Goal: Transaction & Acquisition: Purchase product/service

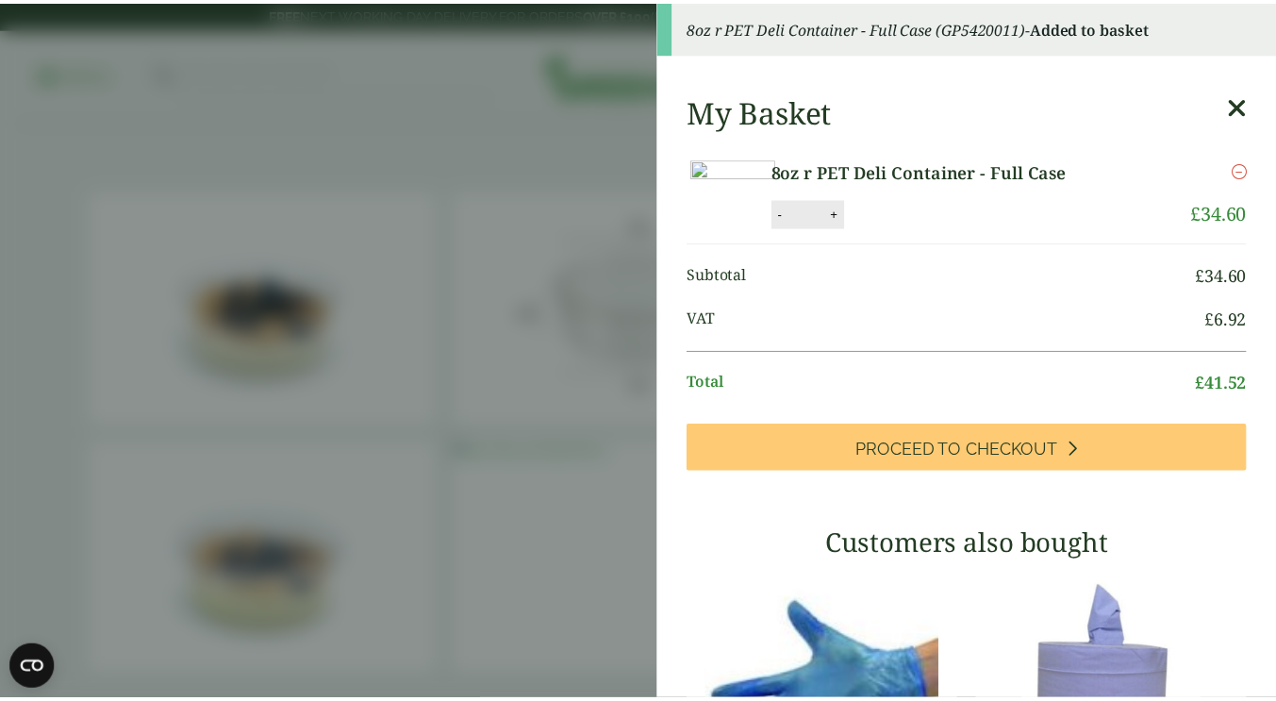
scroll to position [377, 0]
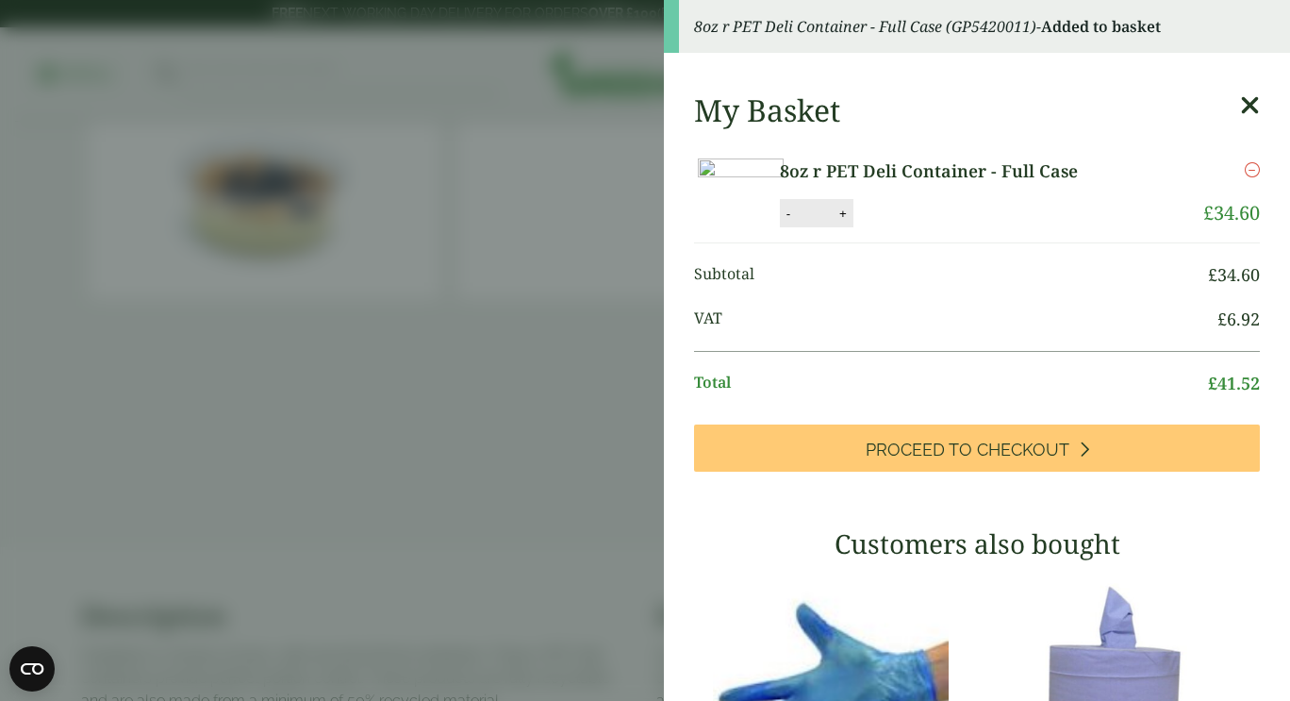
drag, startPoint x: 0, startPoint y: 0, endPoint x: 1173, endPoint y: 108, distance: 1178.3
click at [1240, 110] on icon at bounding box center [1250, 105] width 20 height 26
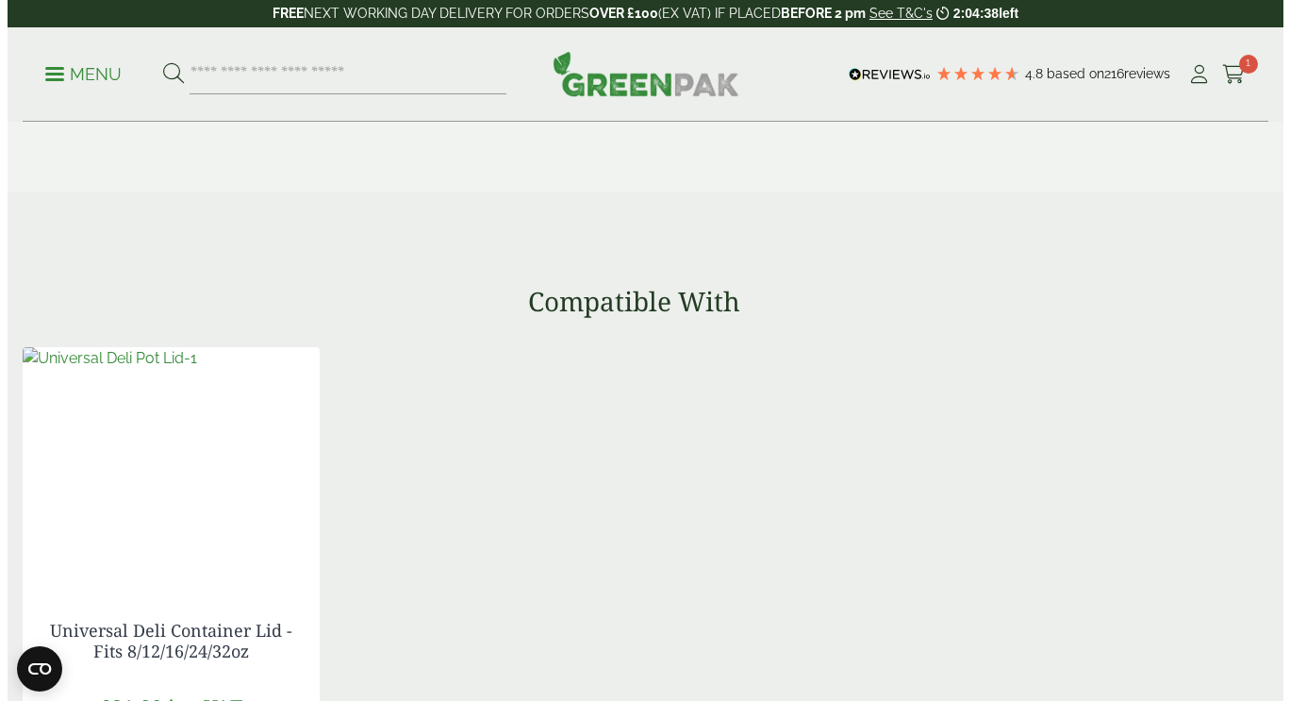
scroll to position [1603, 0]
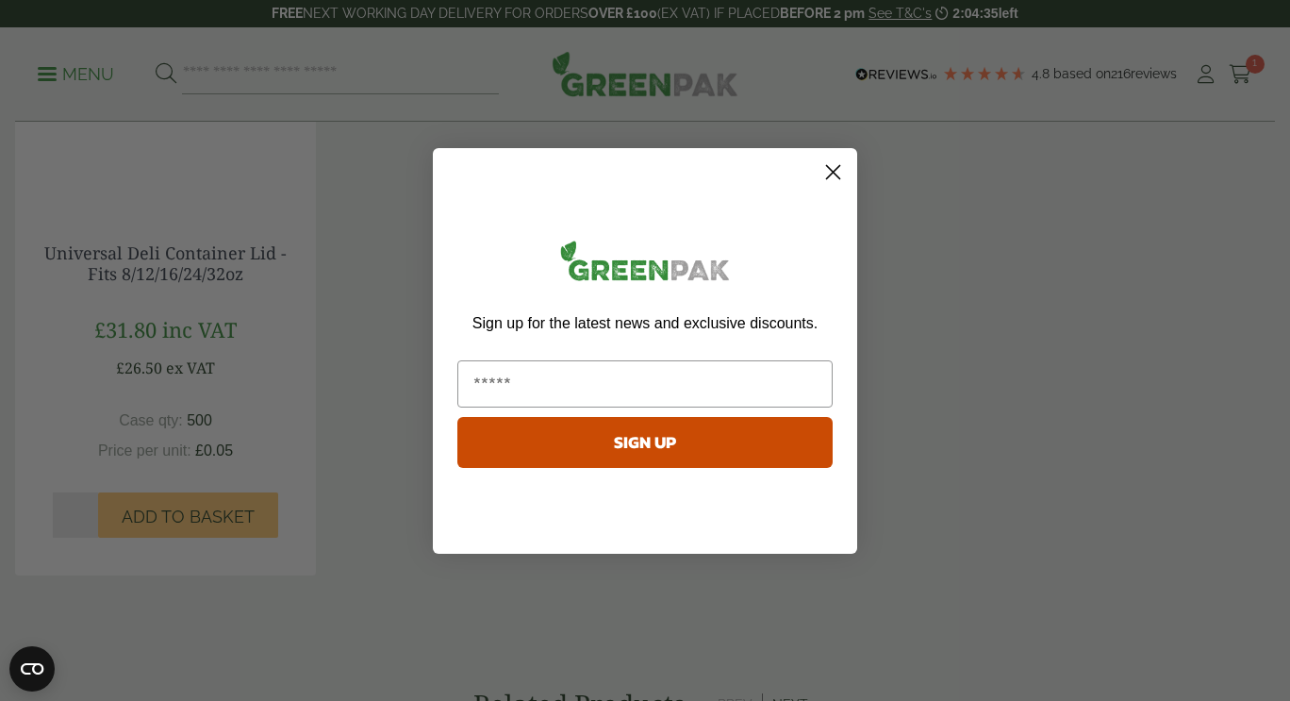
click at [830, 177] on circle "Close dialog" at bounding box center [833, 171] width 31 height 31
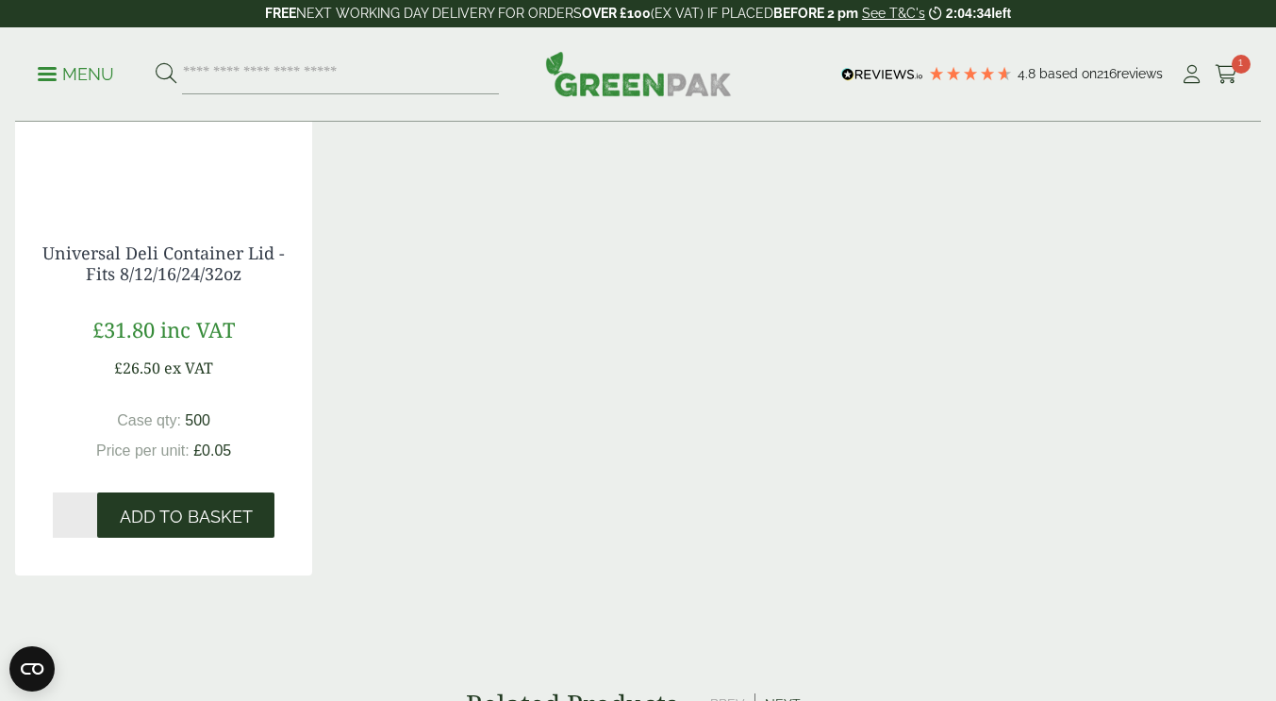
click at [220, 522] on span "Add to Basket" at bounding box center [186, 517] width 133 height 21
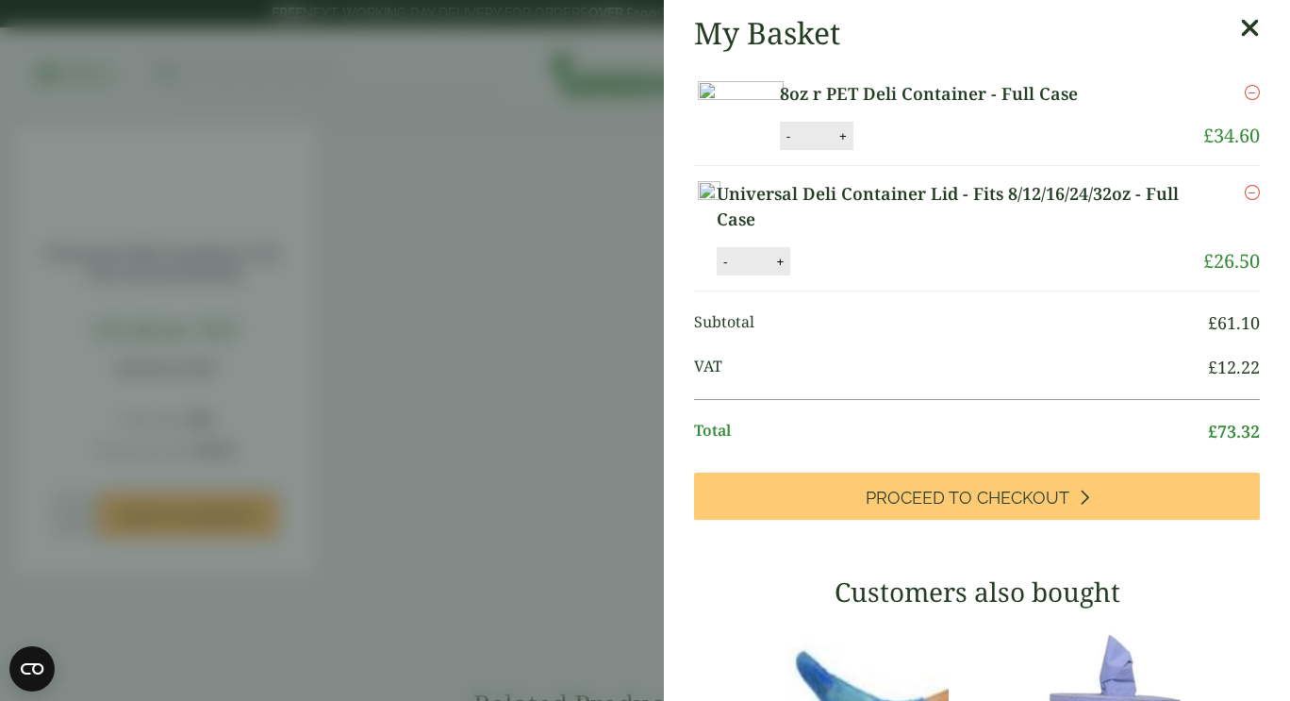
click at [1014, 232] on link "Universal Deli Container Lid - Fits 8/12/16/24/32oz - Full Case" at bounding box center [960, 206] width 487 height 51
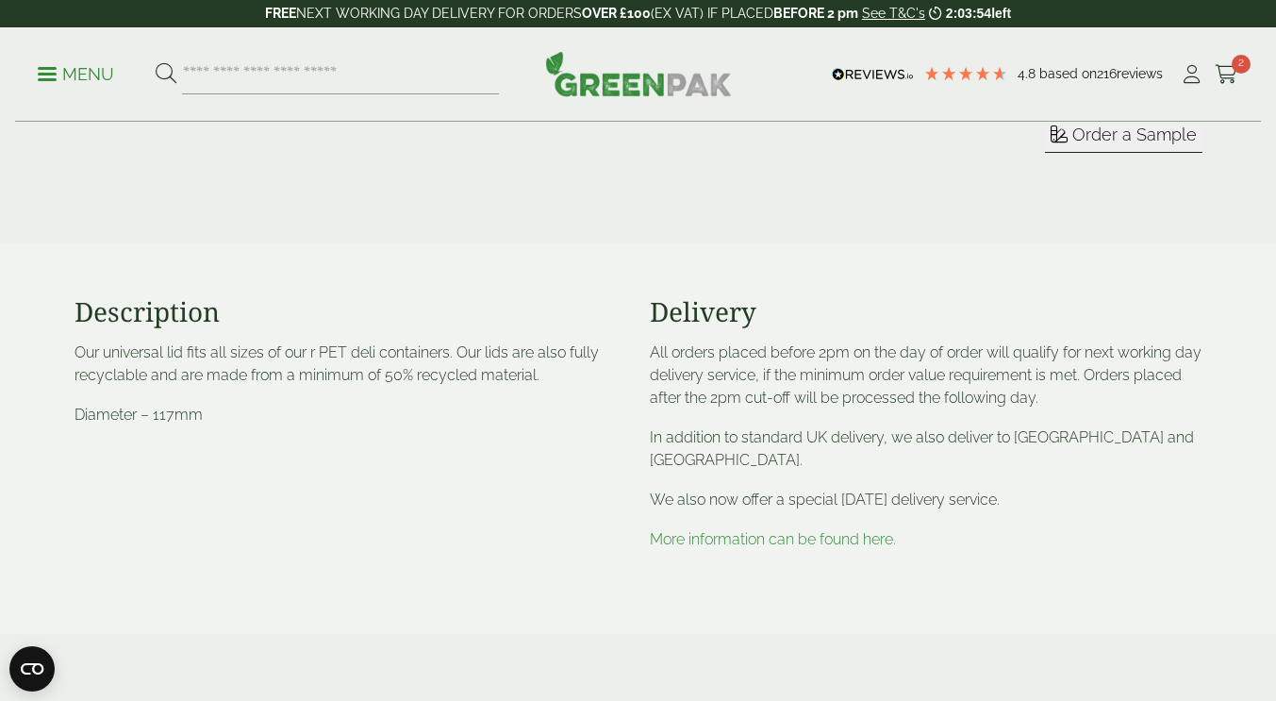
scroll to position [377, 0]
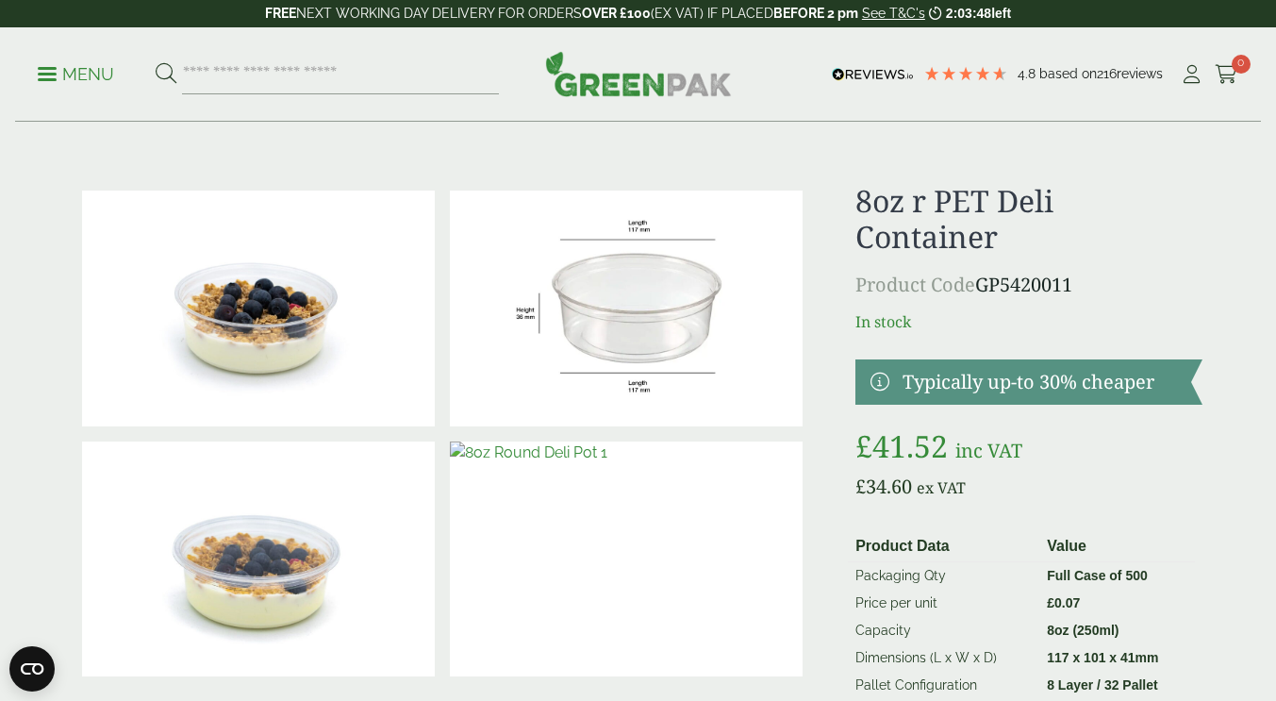
click at [265, 552] on img at bounding box center [258, 559] width 353 height 236
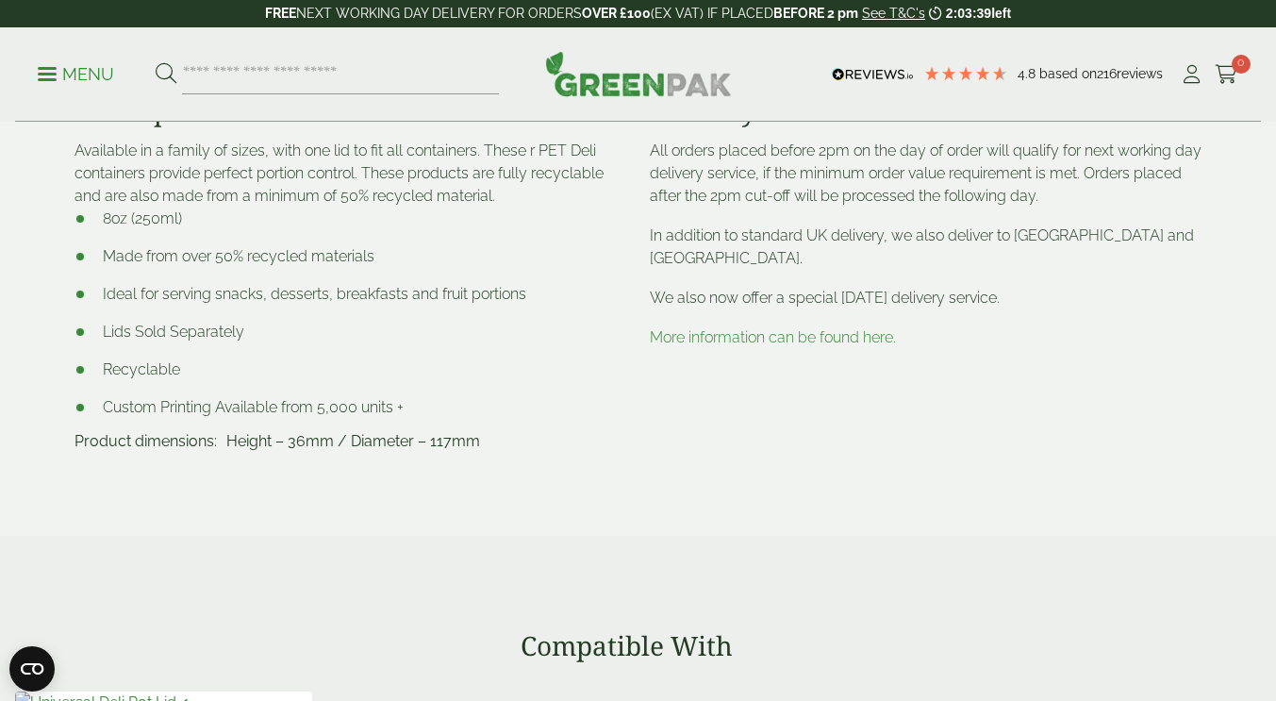
scroll to position [1038, 0]
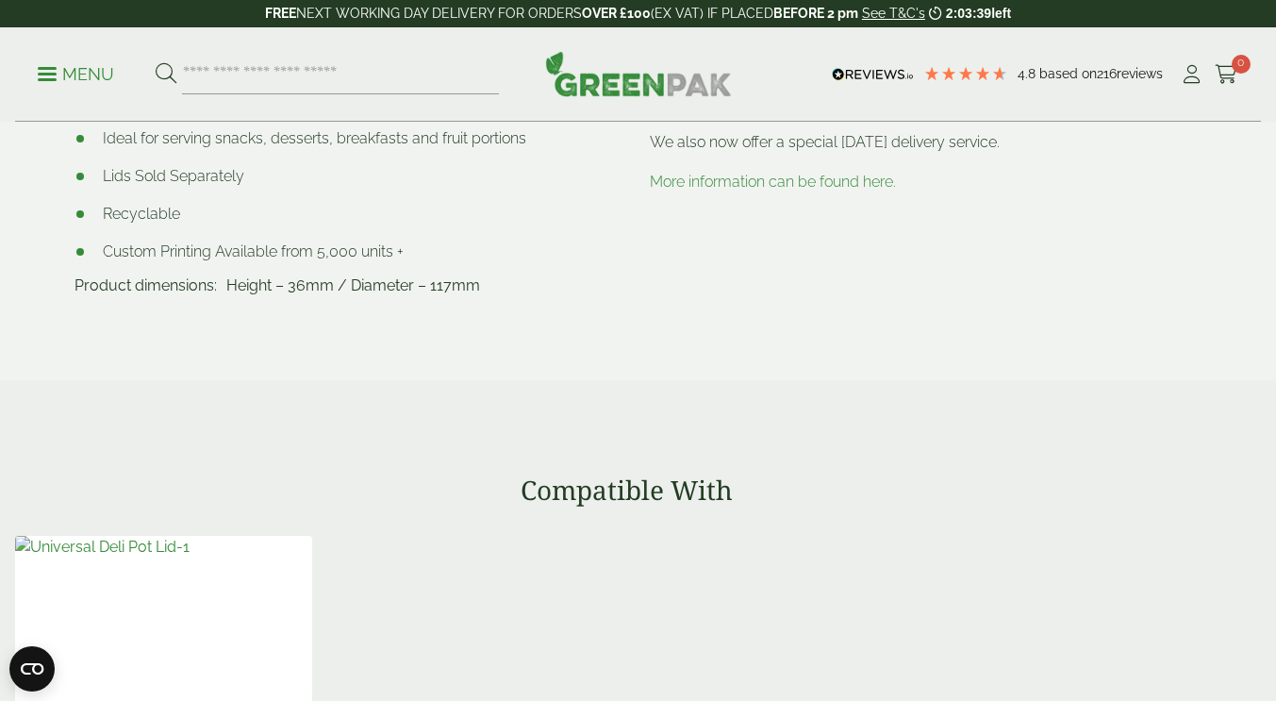
click at [178, 558] on img at bounding box center [102, 547] width 174 height 23
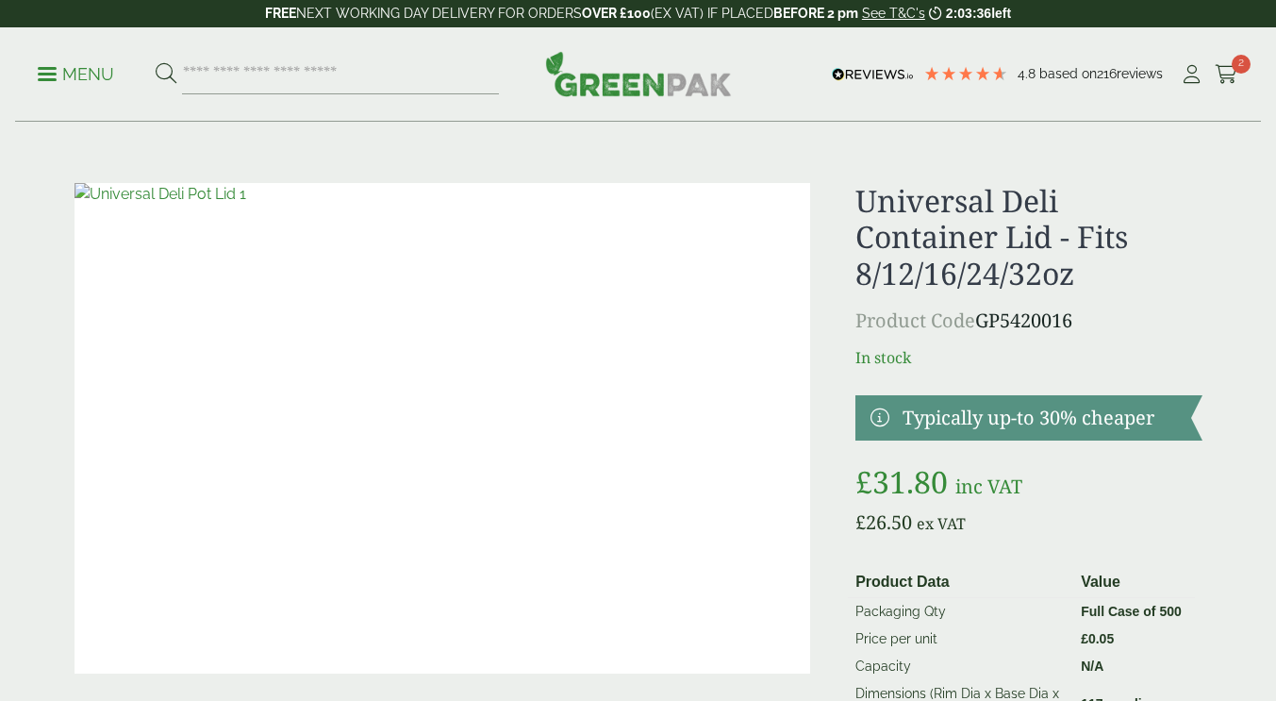
click at [507, 427] on img at bounding box center [443, 428] width 737 height 490
click at [1233, 71] on icon at bounding box center [1227, 74] width 24 height 19
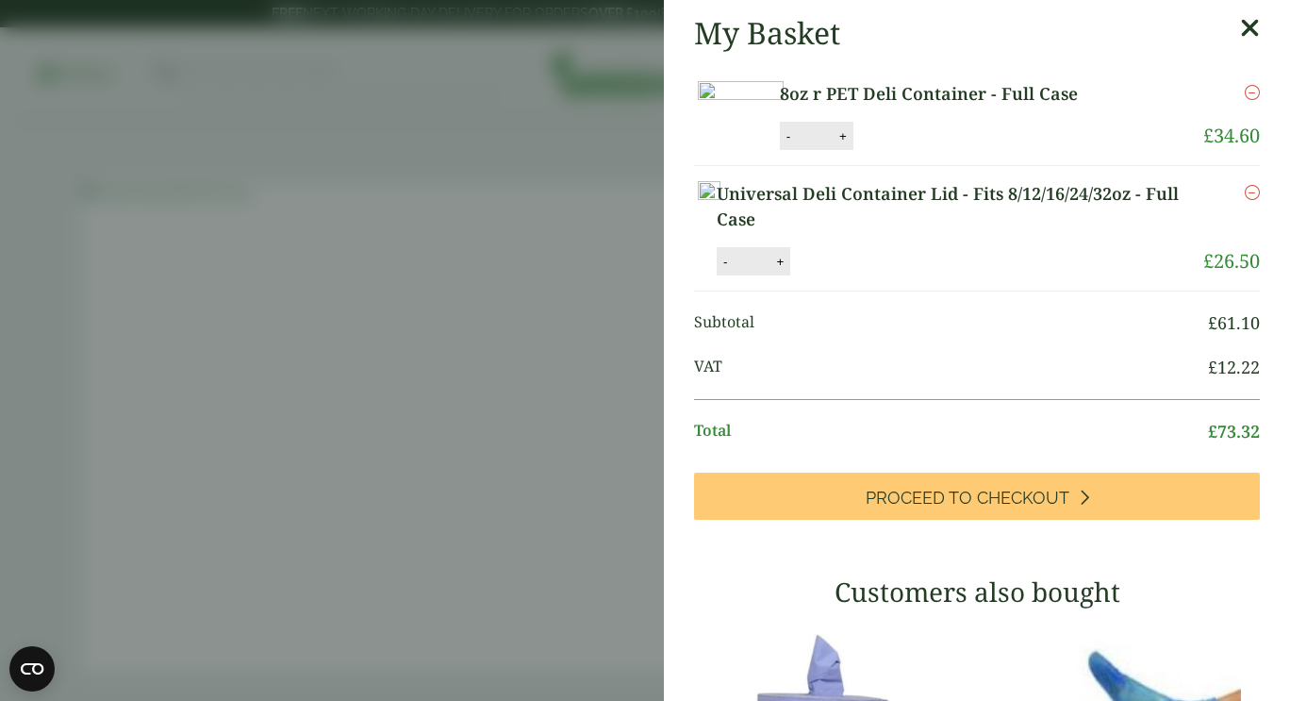
click at [625, 265] on aside "My Basket 8oz r PET Deli Container - Full Case 8oz r PET Deli Container - Full …" at bounding box center [645, 350] width 1290 height 701
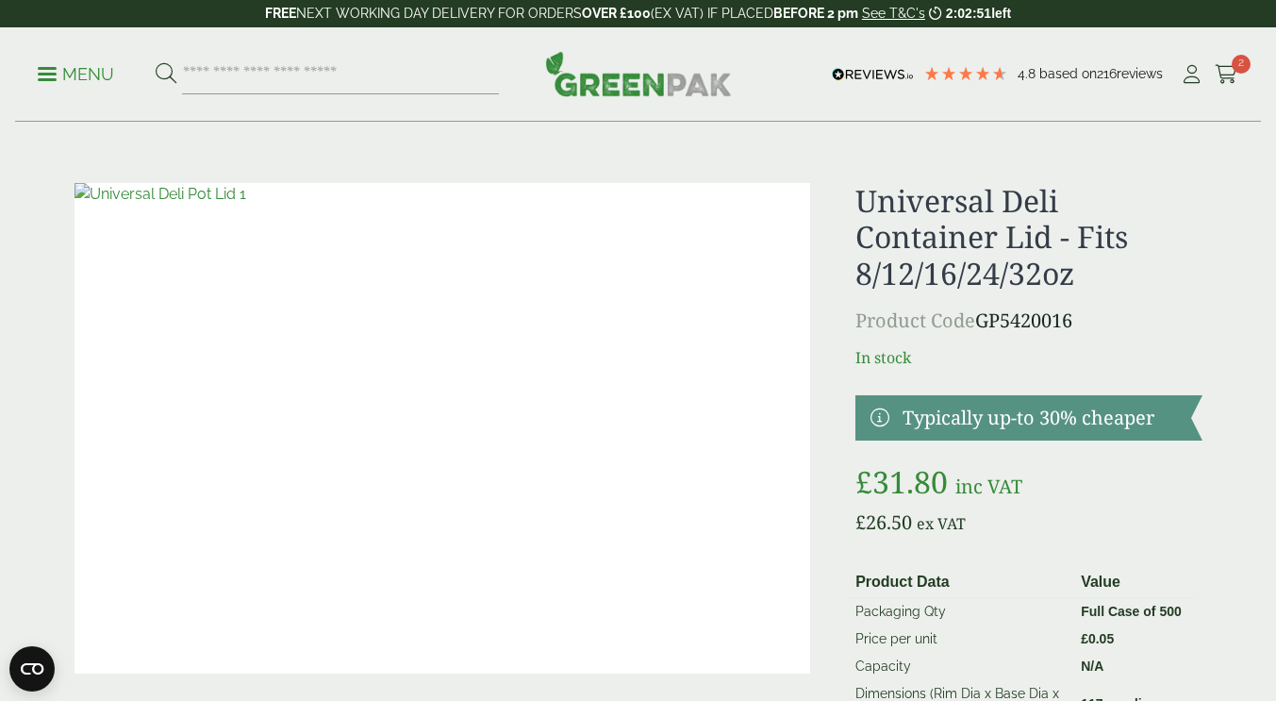
click at [41, 70] on p "Menu" at bounding box center [76, 74] width 76 height 23
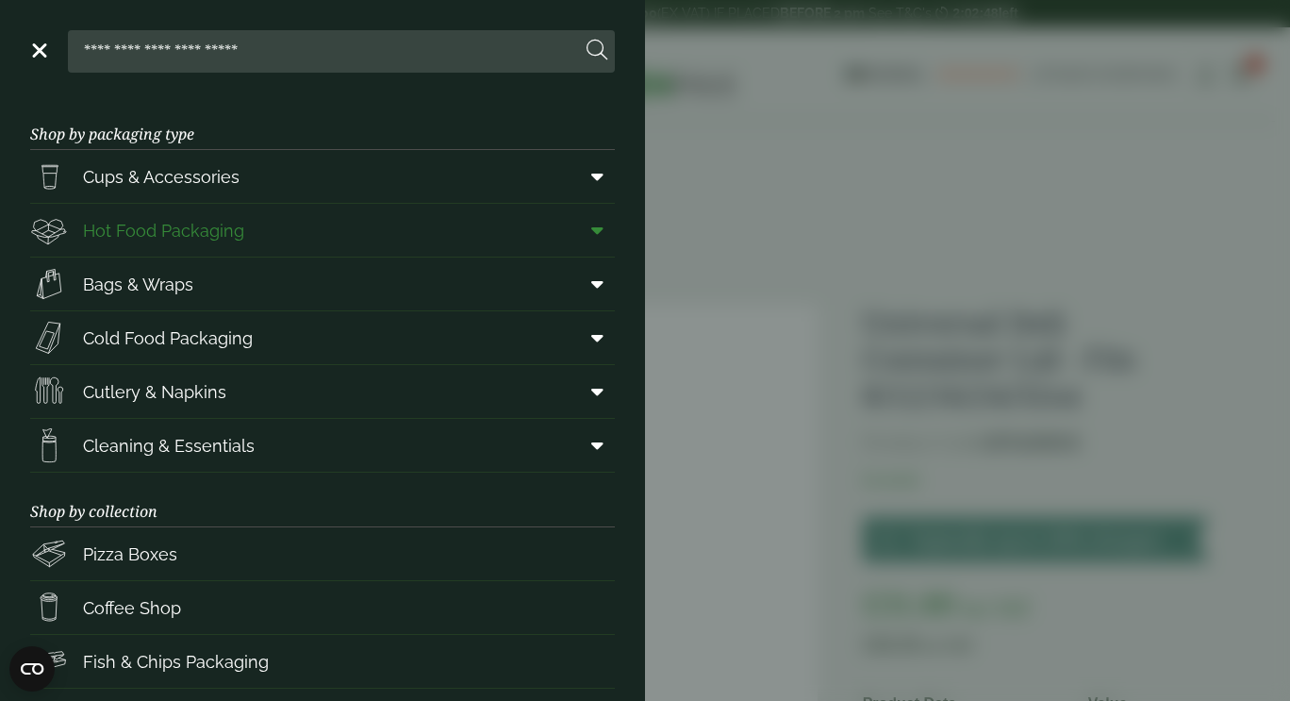
click at [147, 215] on span "Hot Food Packaging" at bounding box center [137, 230] width 214 height 38
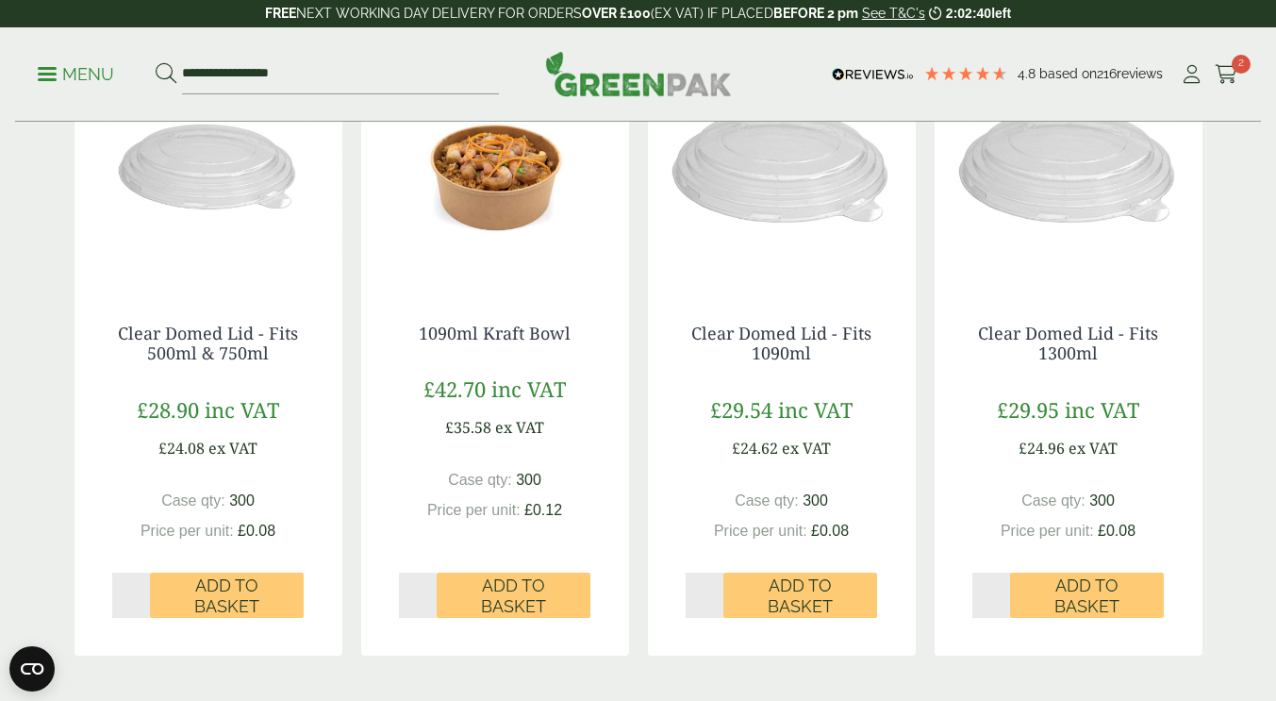
scroll to position [1981, 0]
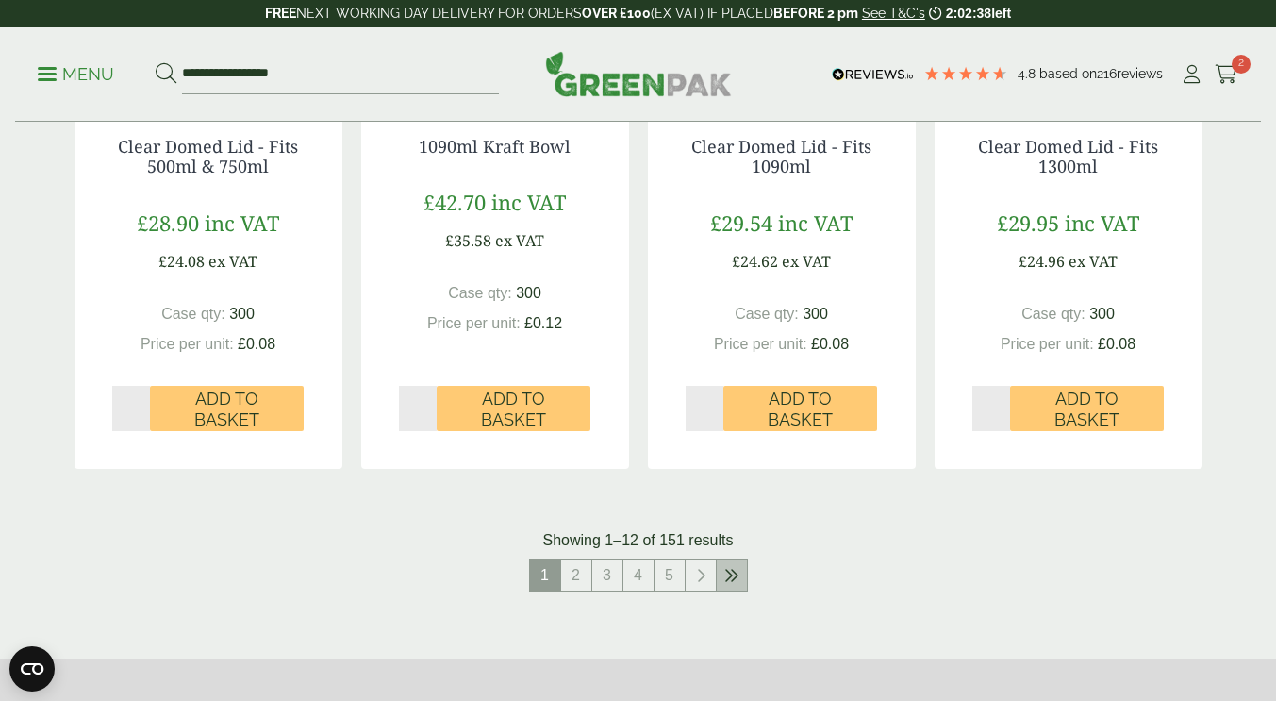
click at [741, 581] on link at bounding box center [732, 575] width 30 height 30
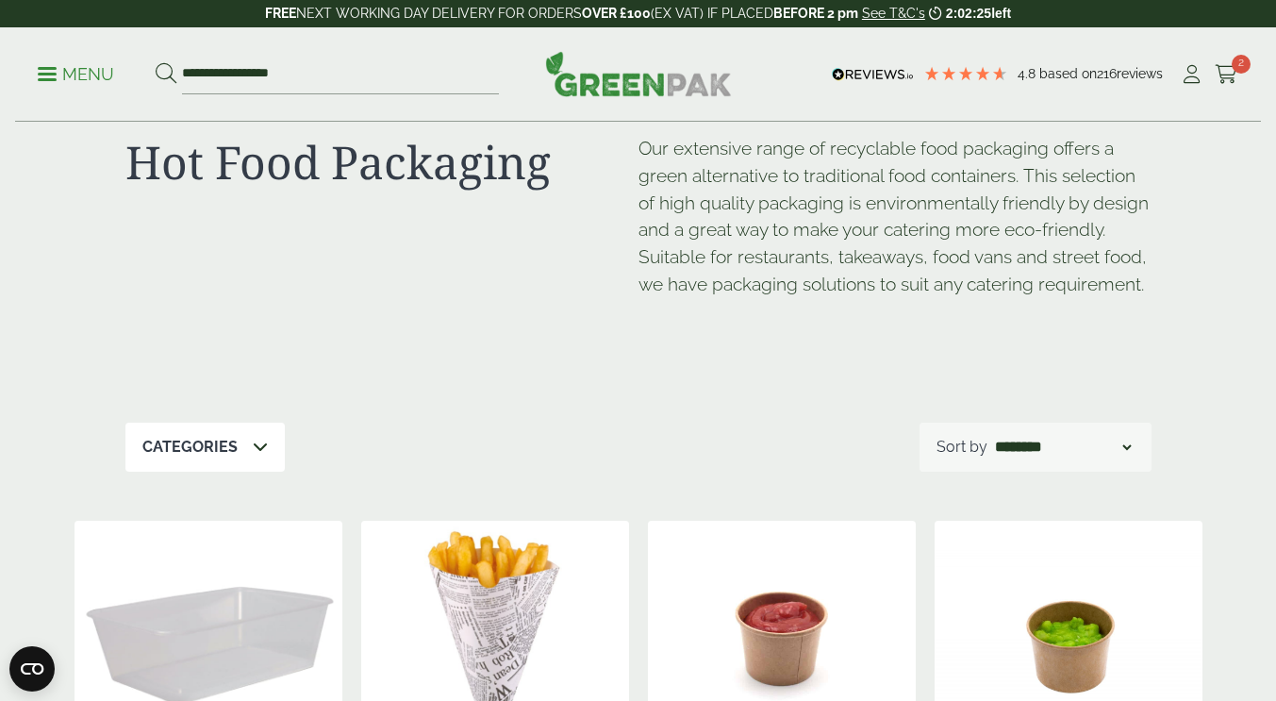
scroll to position [34, 0]
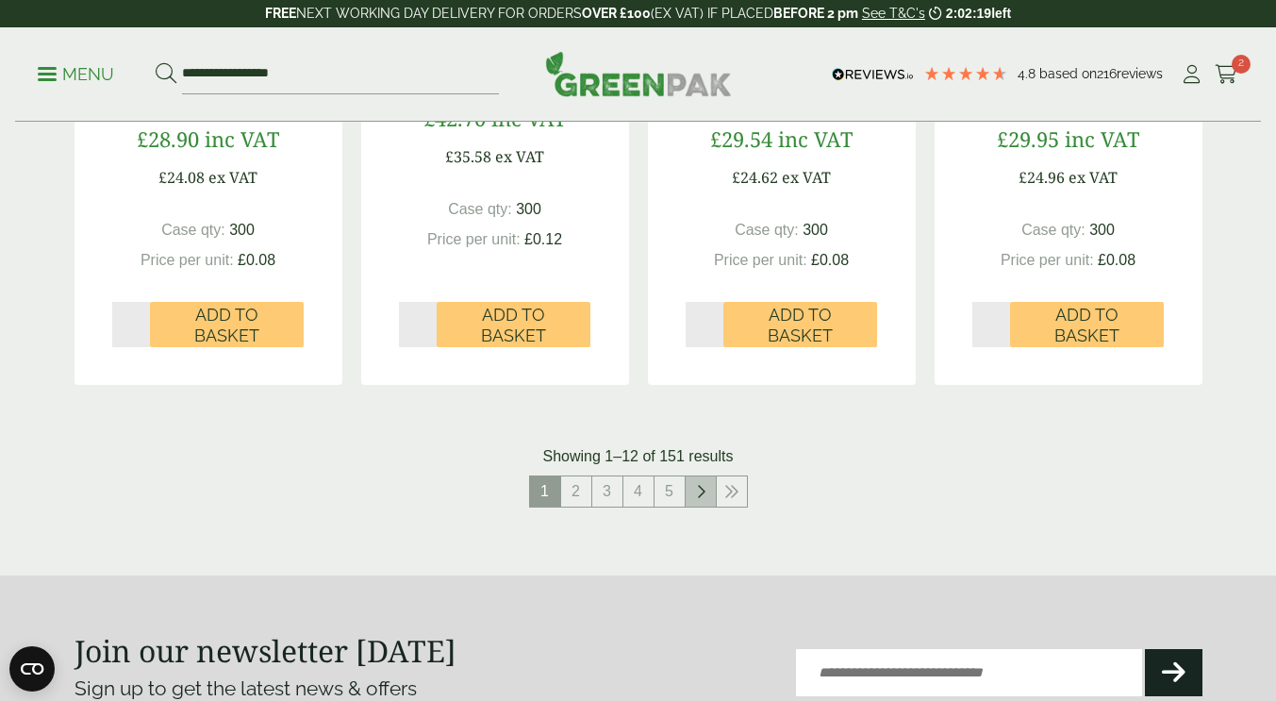
scroll to position [2153, 0]
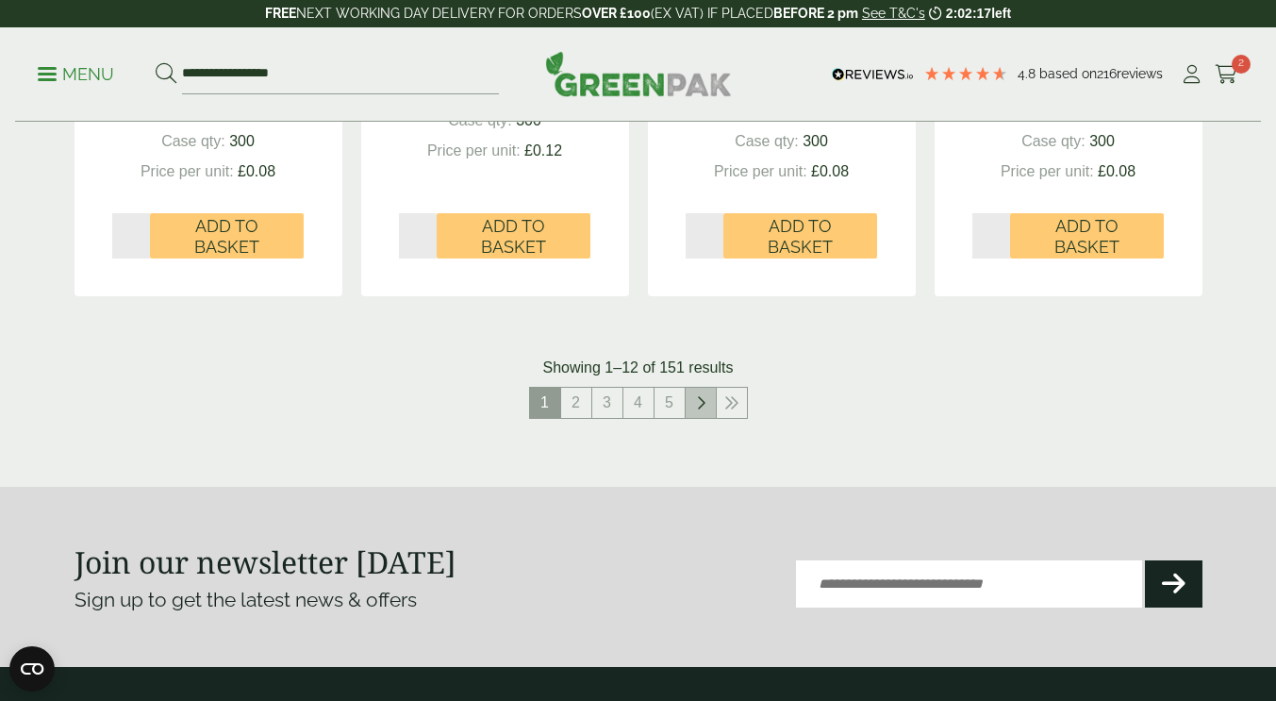
click at [692, 401] on link at bounding box center [701, 403] width 30 height 30
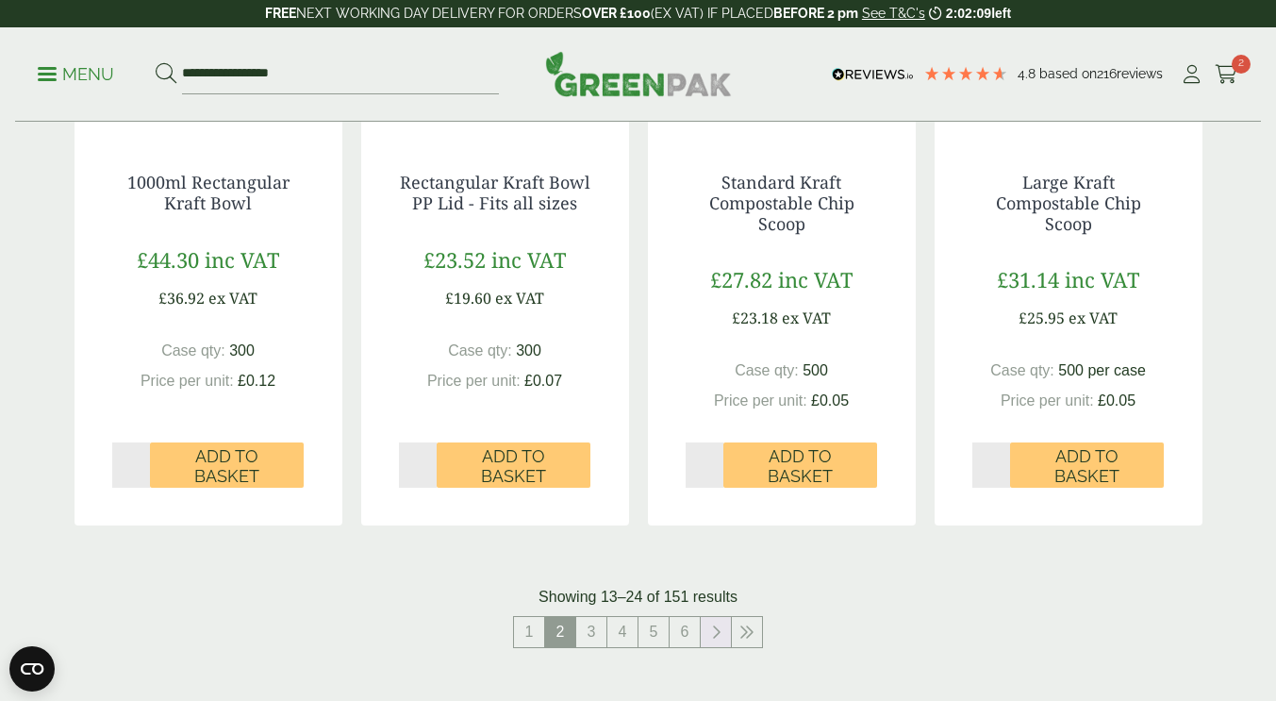
scroll to position [1965, 0]
click at [708, 631] on link at bounding box center [716, 632] width 30 height 30
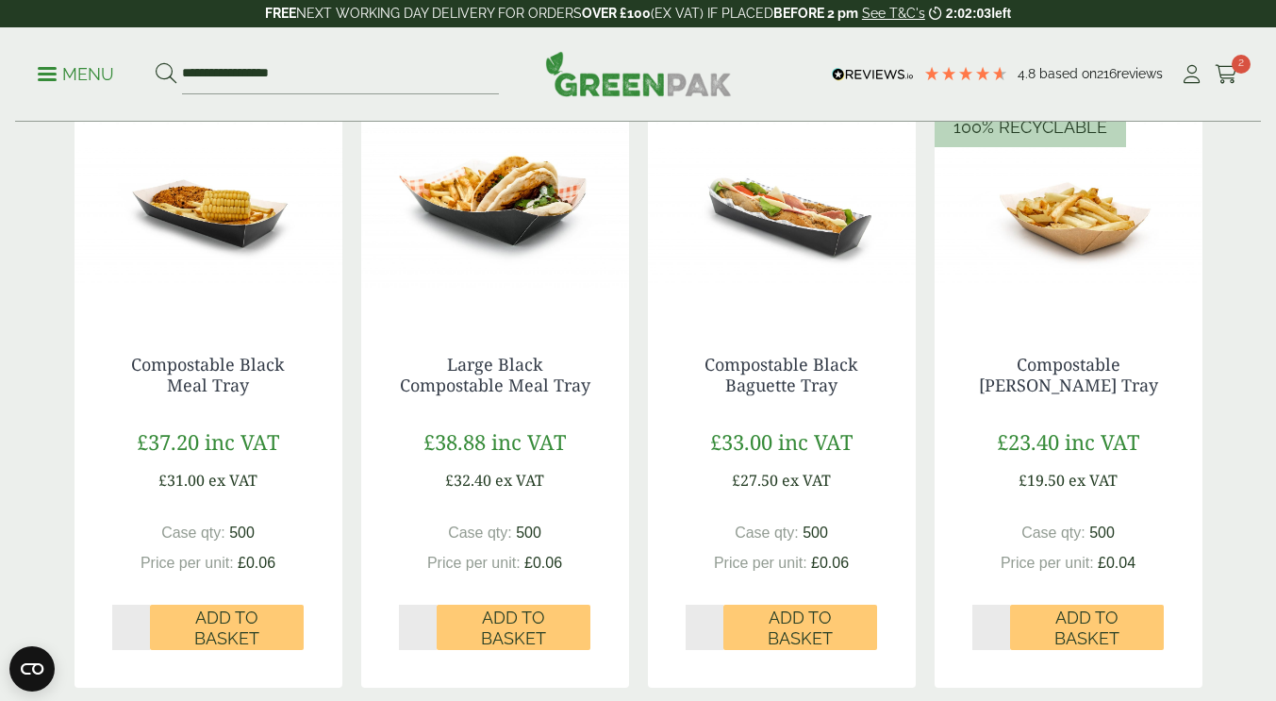
scroll to position [2059, 0]
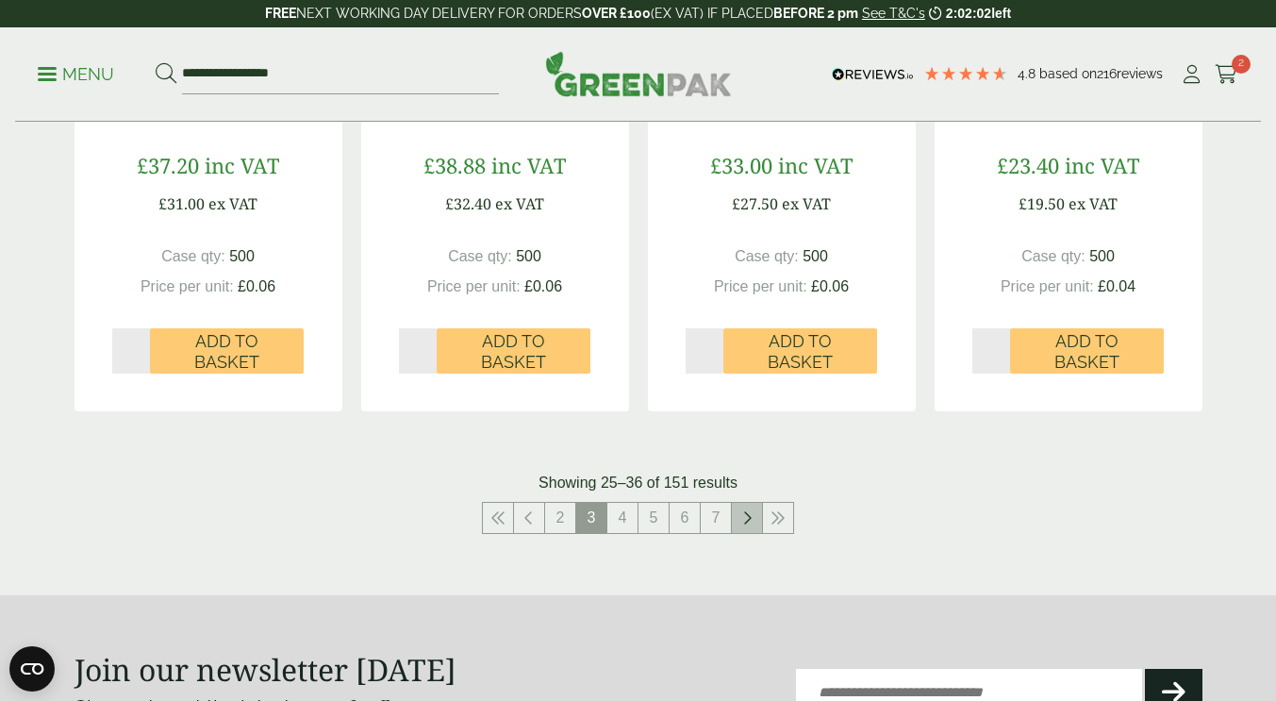
click at [752, 530] on link at bounding box center [747, 518] width 30 height 30
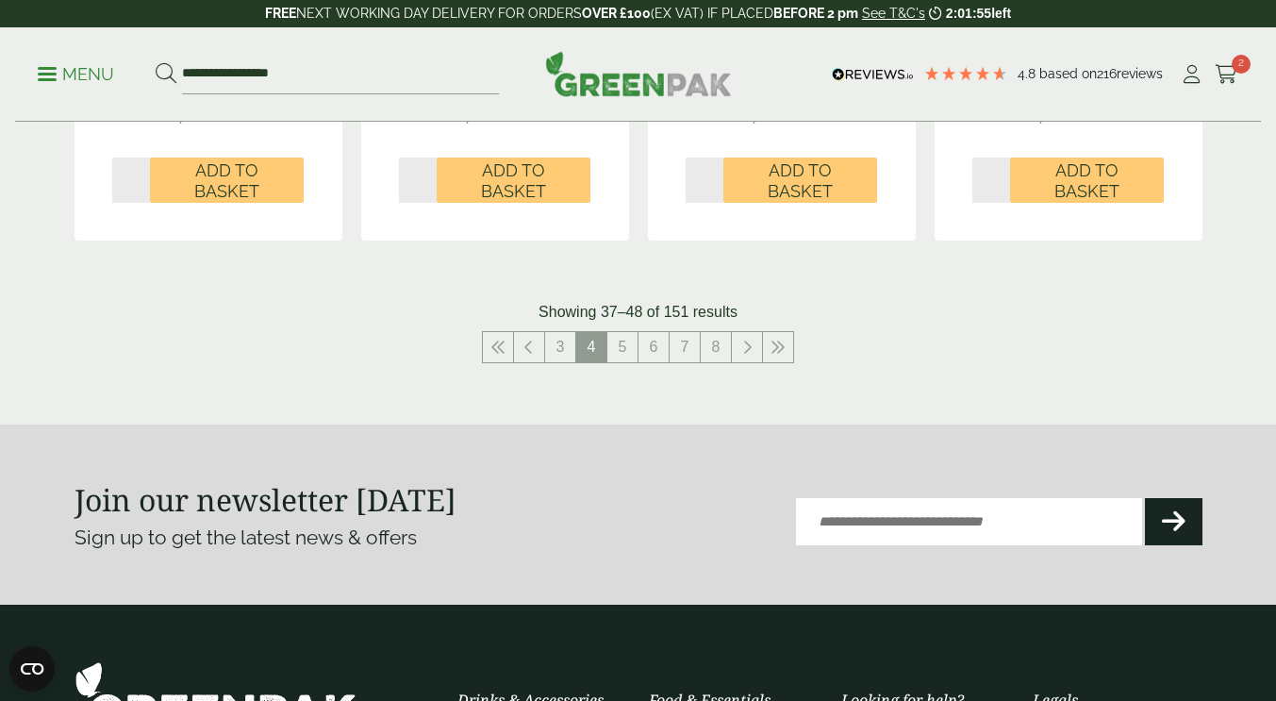
scroll to position [2075, 0]
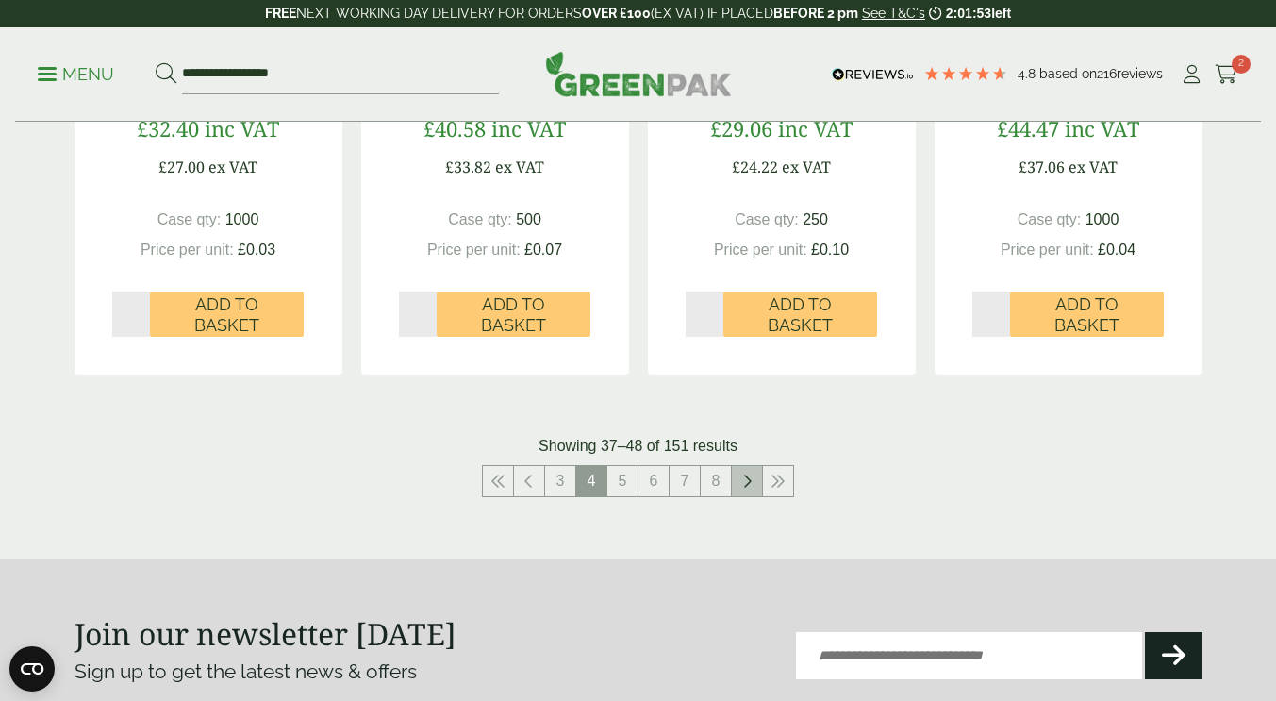
click at [739, 479] on link at bounding box center [747, 481] width 30 height 30
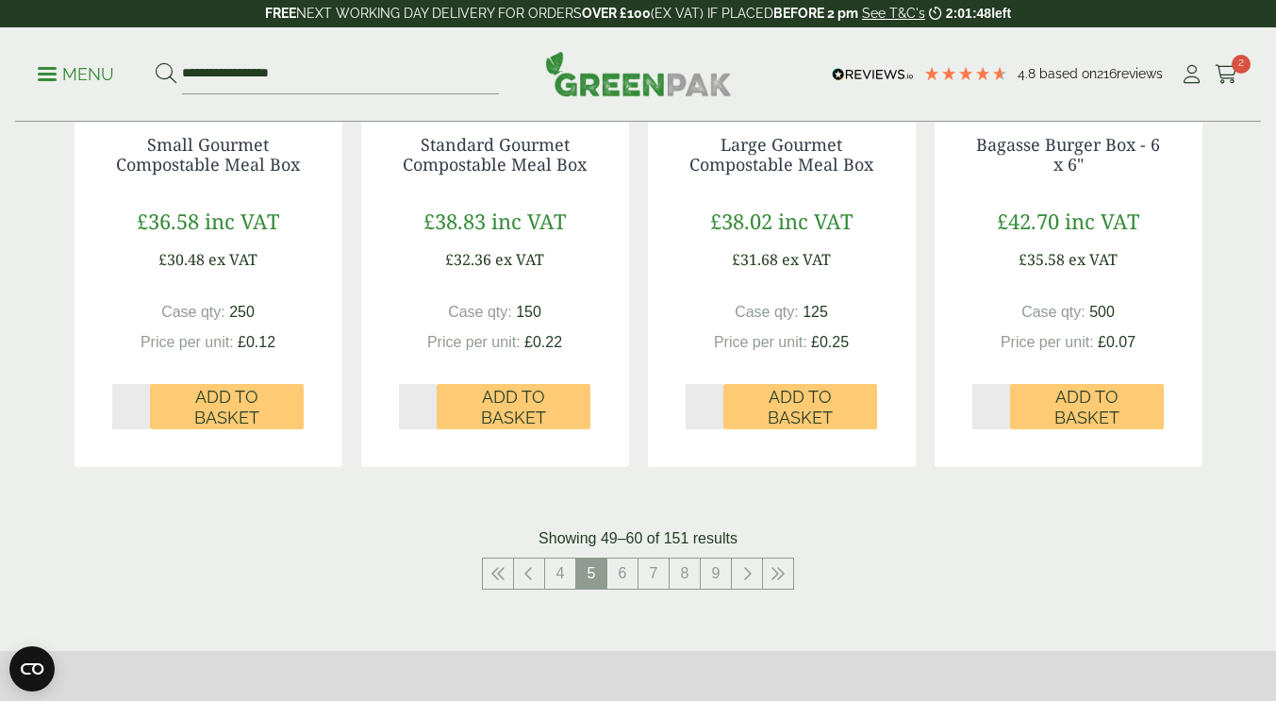
scroll to position [2169, 0]
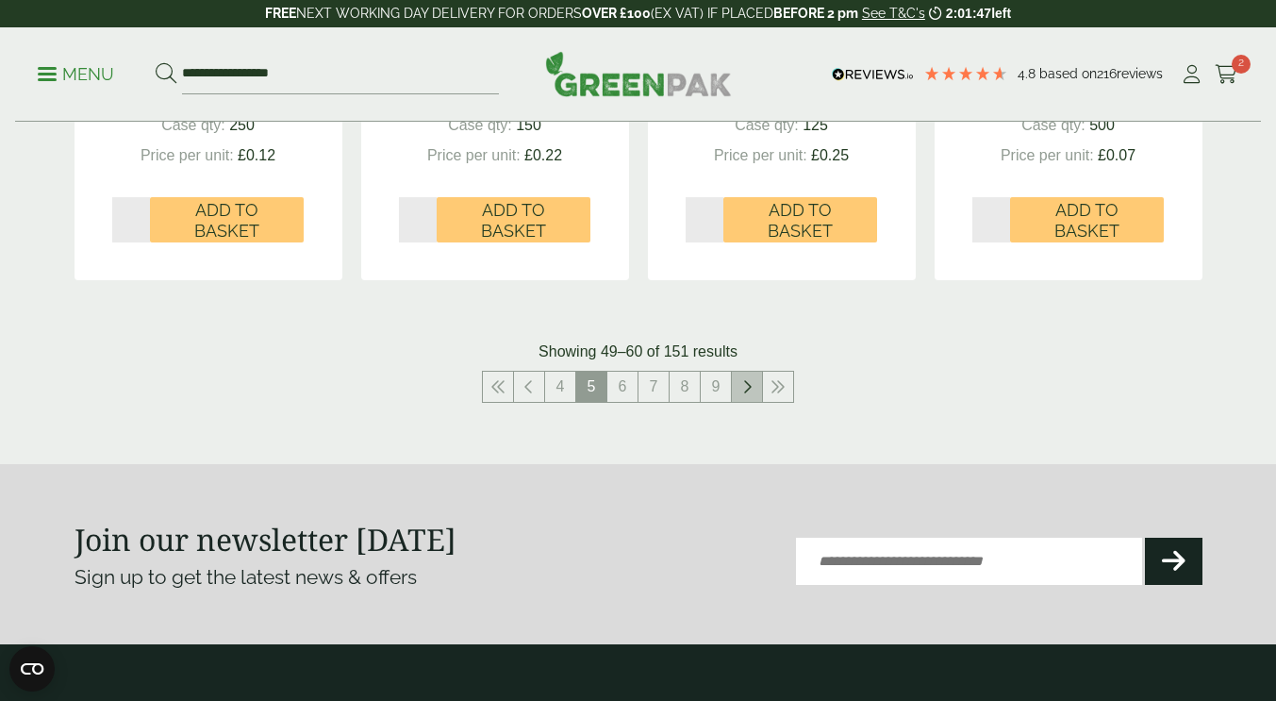
click at [739, 391] on link at bounding box center [747, 387] width 30 height 30
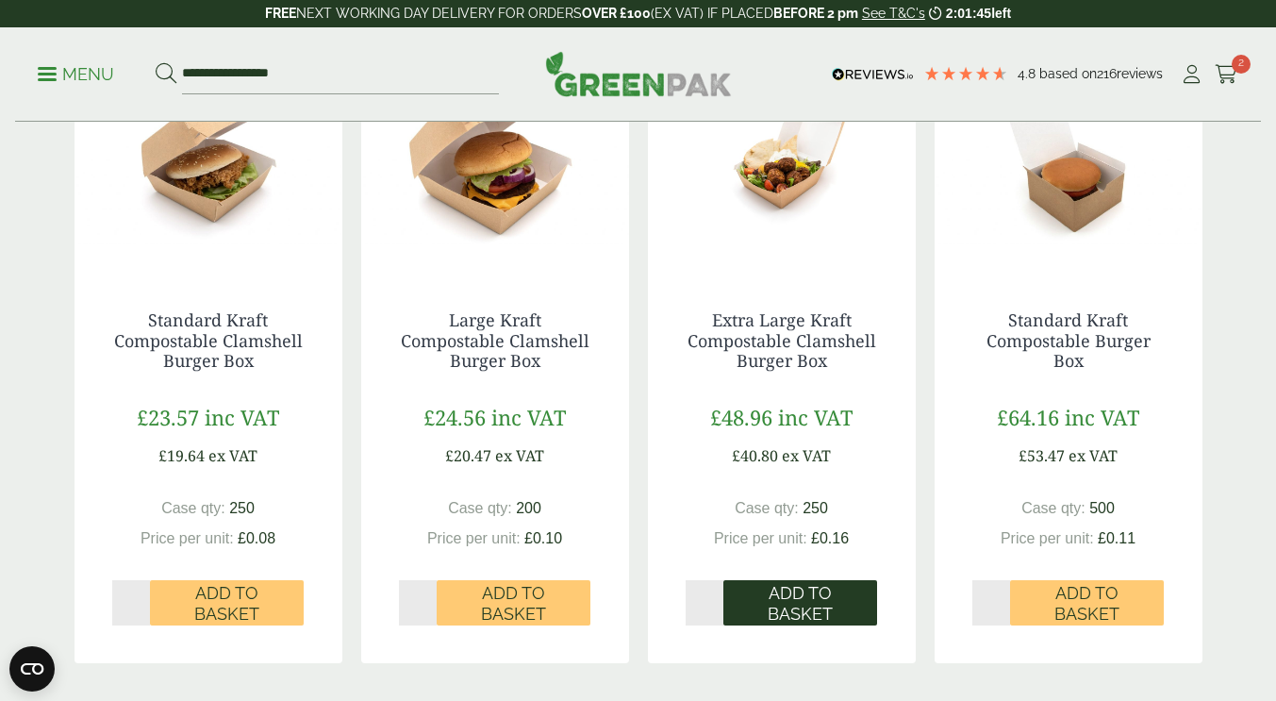
scroll to position [1981, 0]
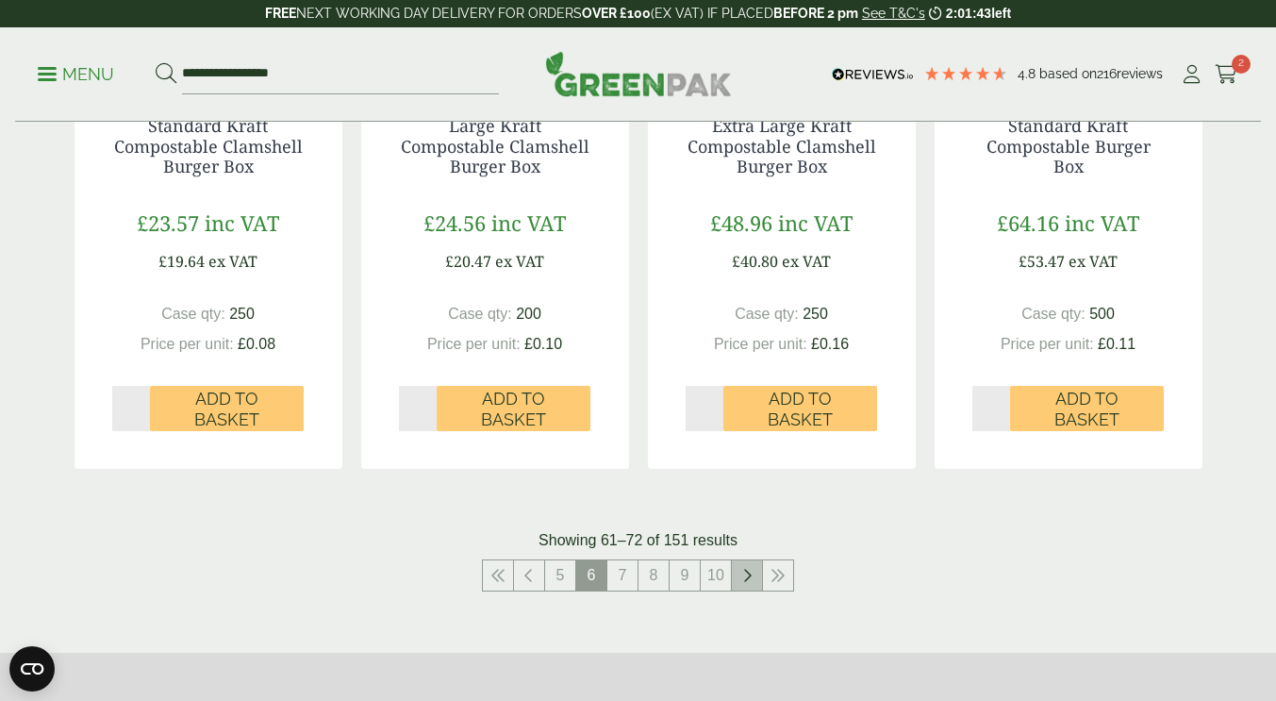
click at [742, 573] on icon at bounding box center [746, 575] width 9 height 15
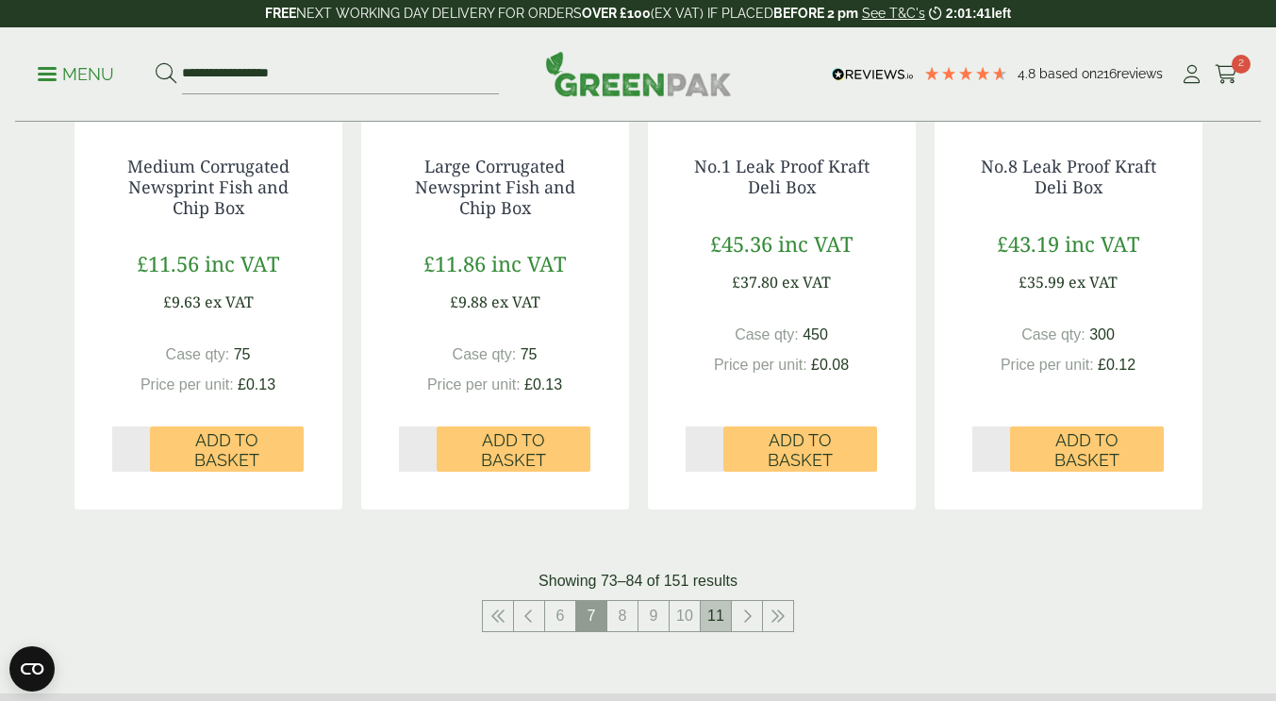
click at [717, 623] on link "11" at bounding box center [716, 616] width 30 height 30
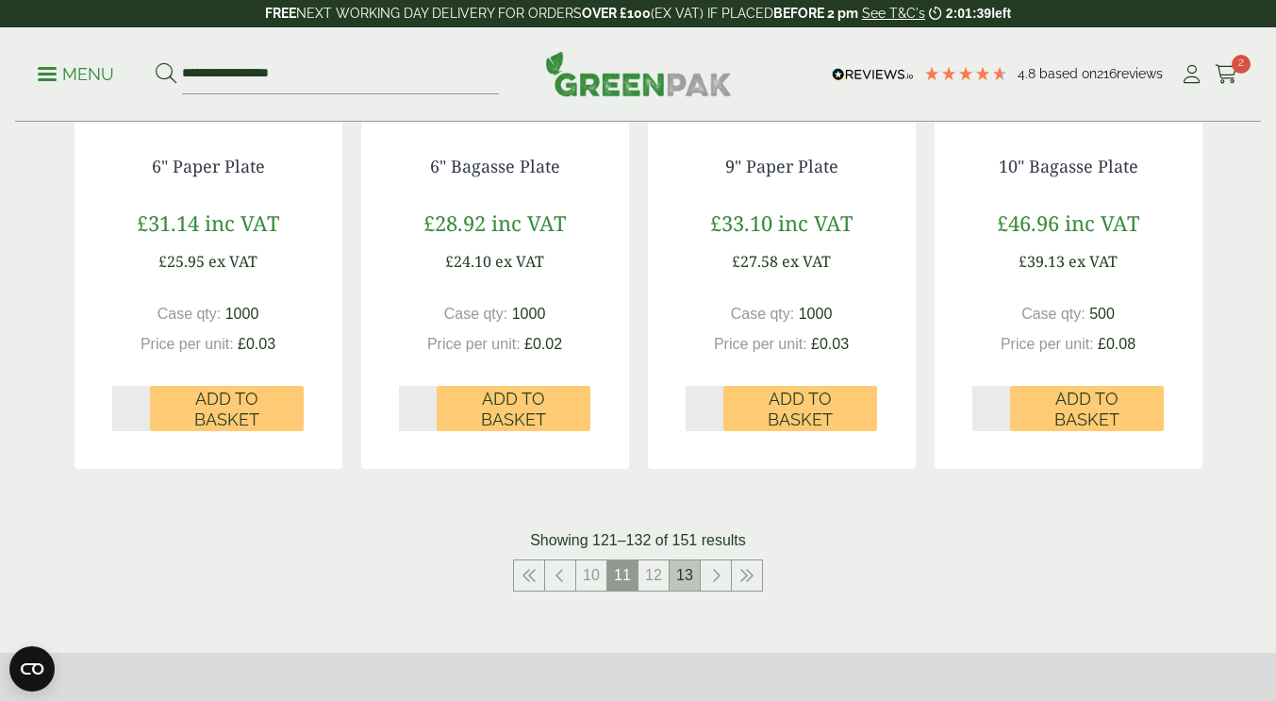
click at [682, 562] on link "13" at bounding box center [685, 575] width 30 height 30
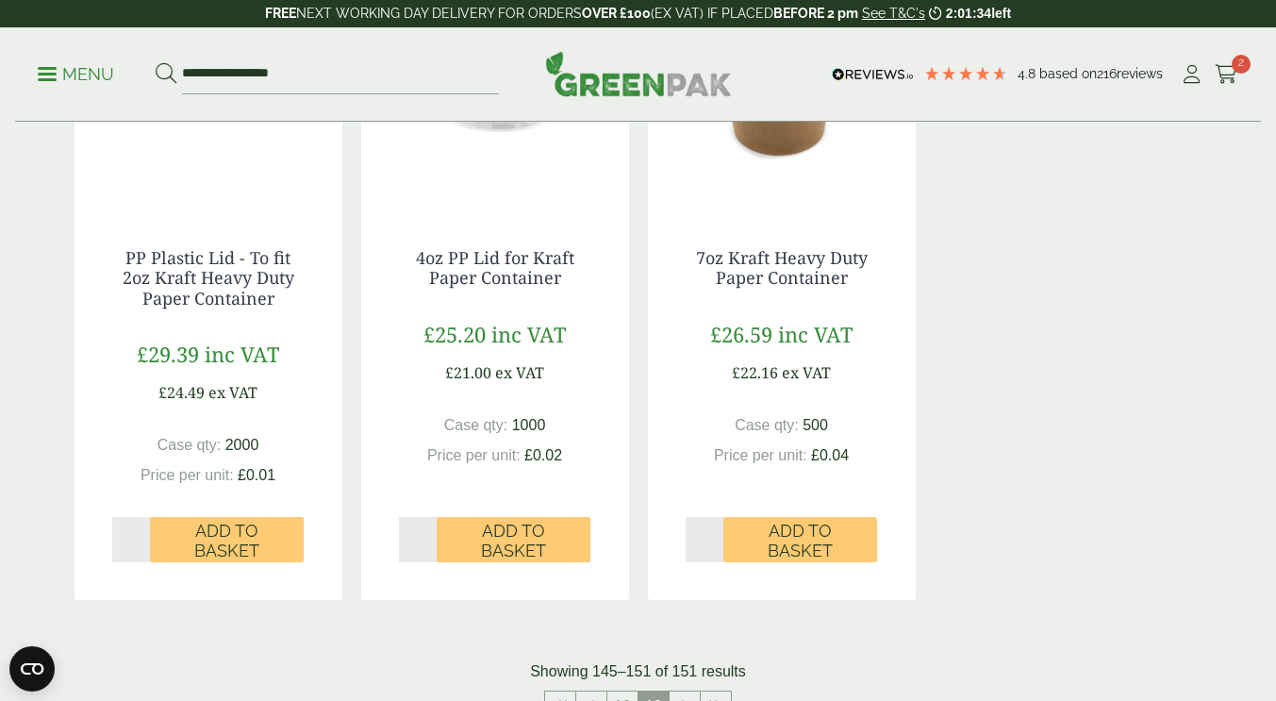
scroll to position [1792, 0]
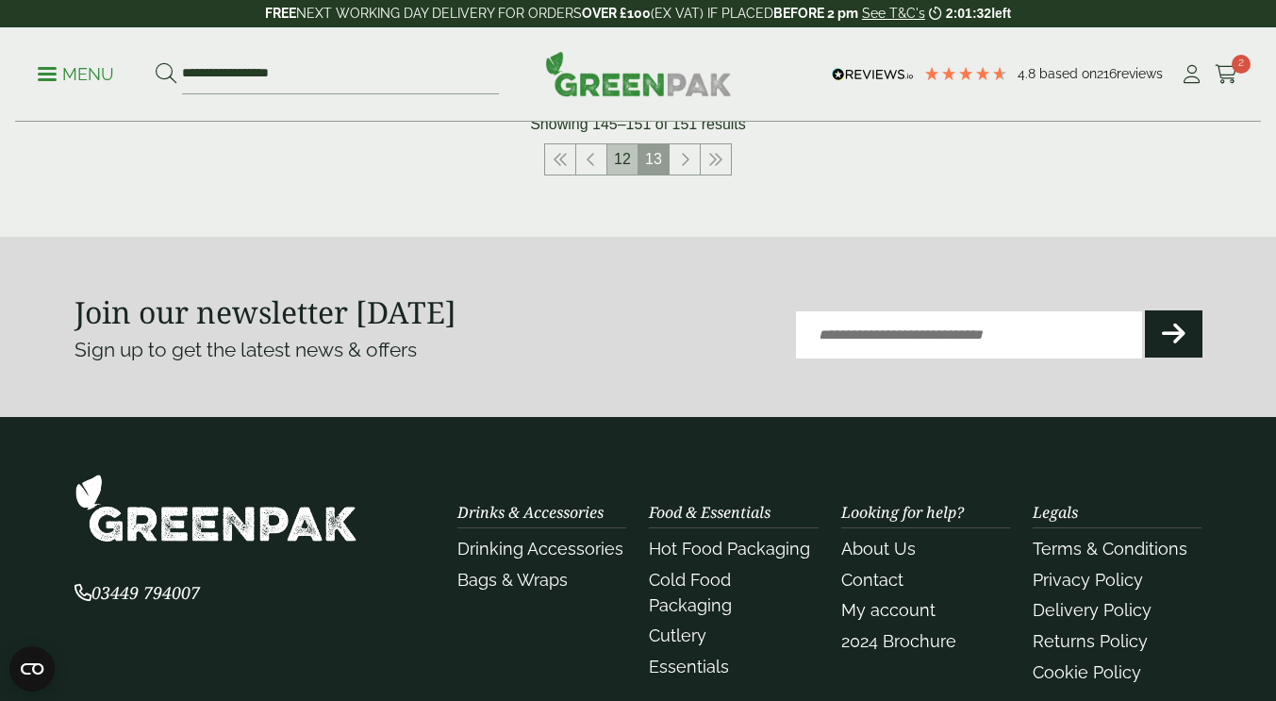
click at [626, 151] on link "12" at bounding box center [622, 159] width 30 height 30
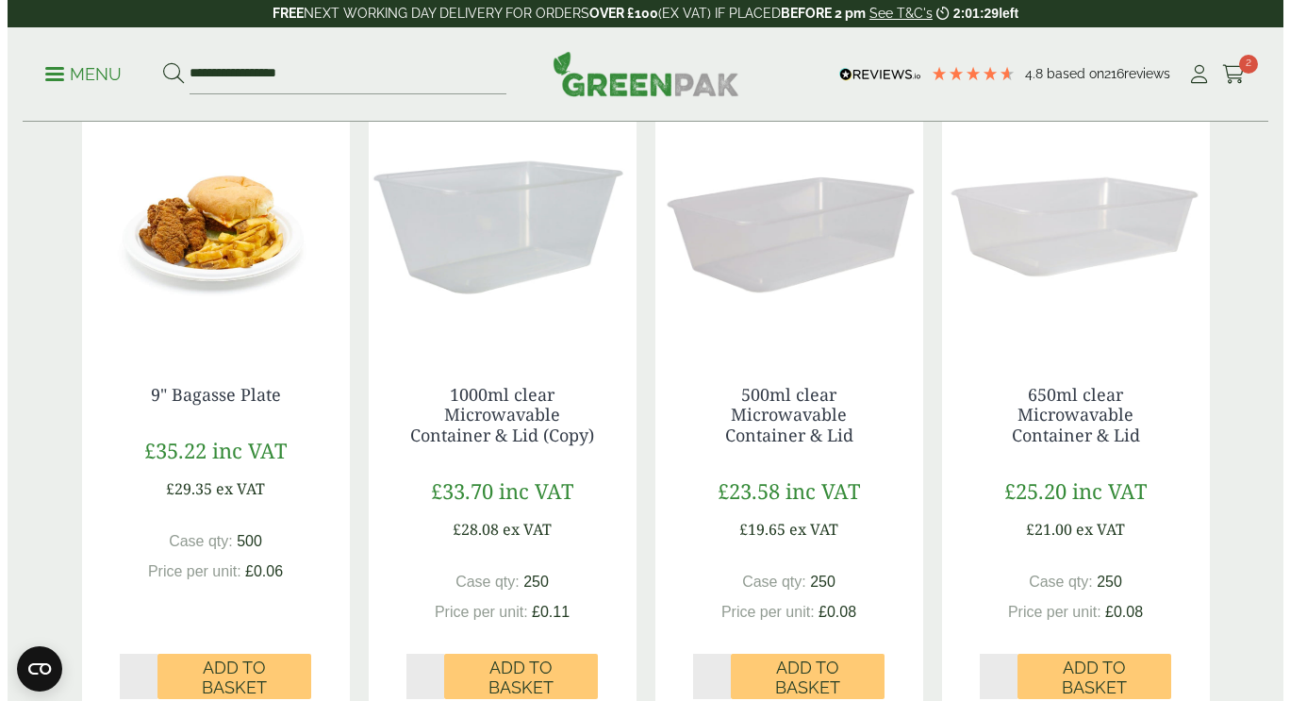
scroll to position [1698, 0]
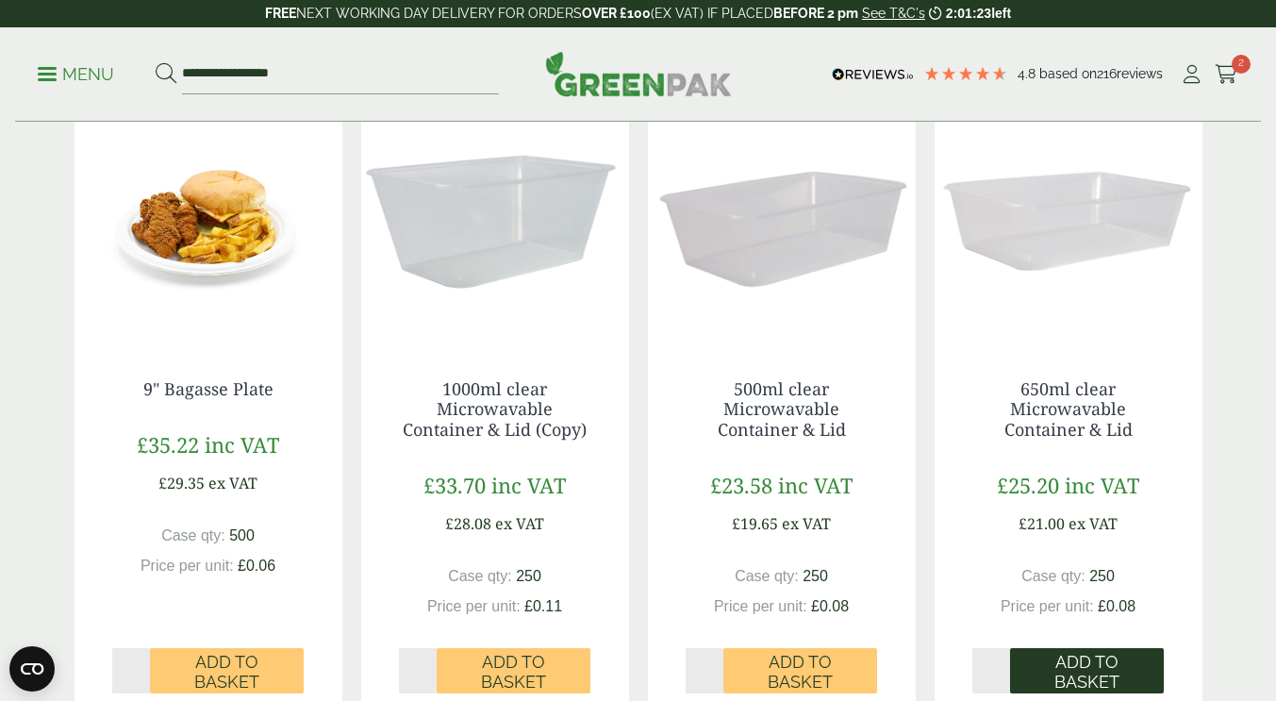
click at [1085, 666] on span "Add to Basket" at bounding box center [1086, 672] width 127 height 41
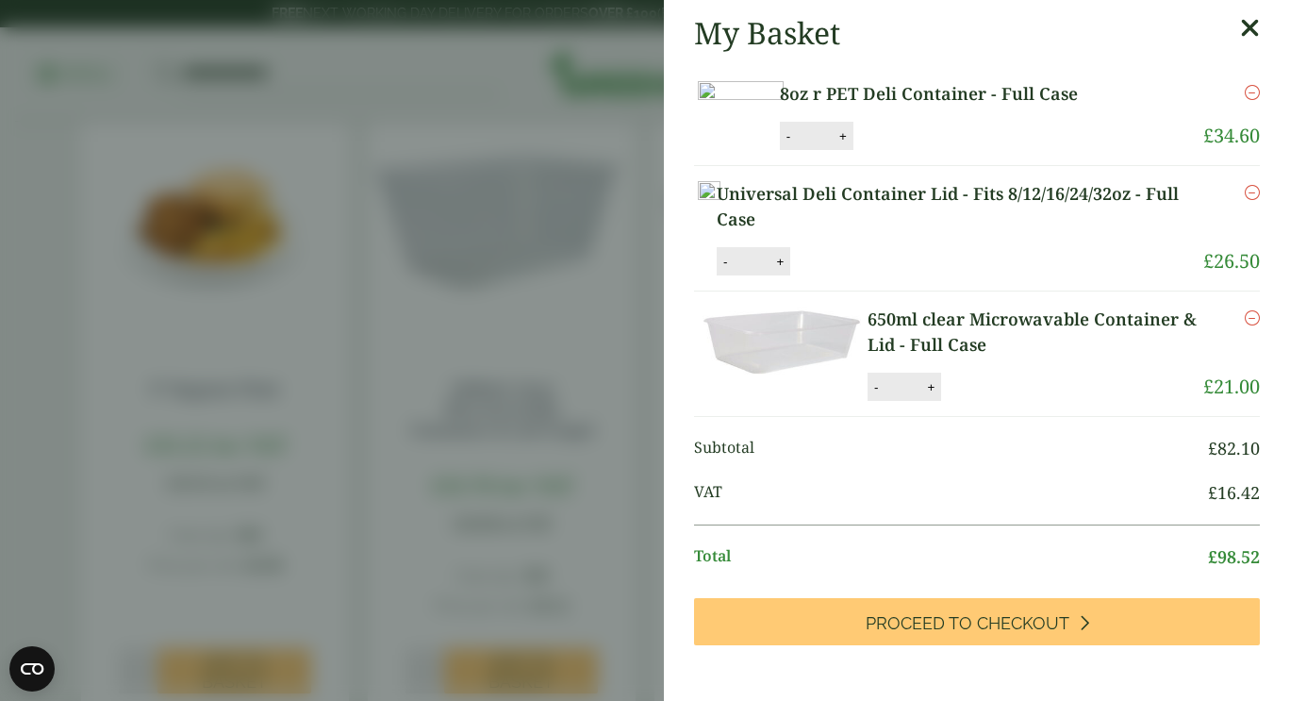
click at [1245, 325] on icon "Remove this item" at bounding box center [1252, 317] width 15 height 15
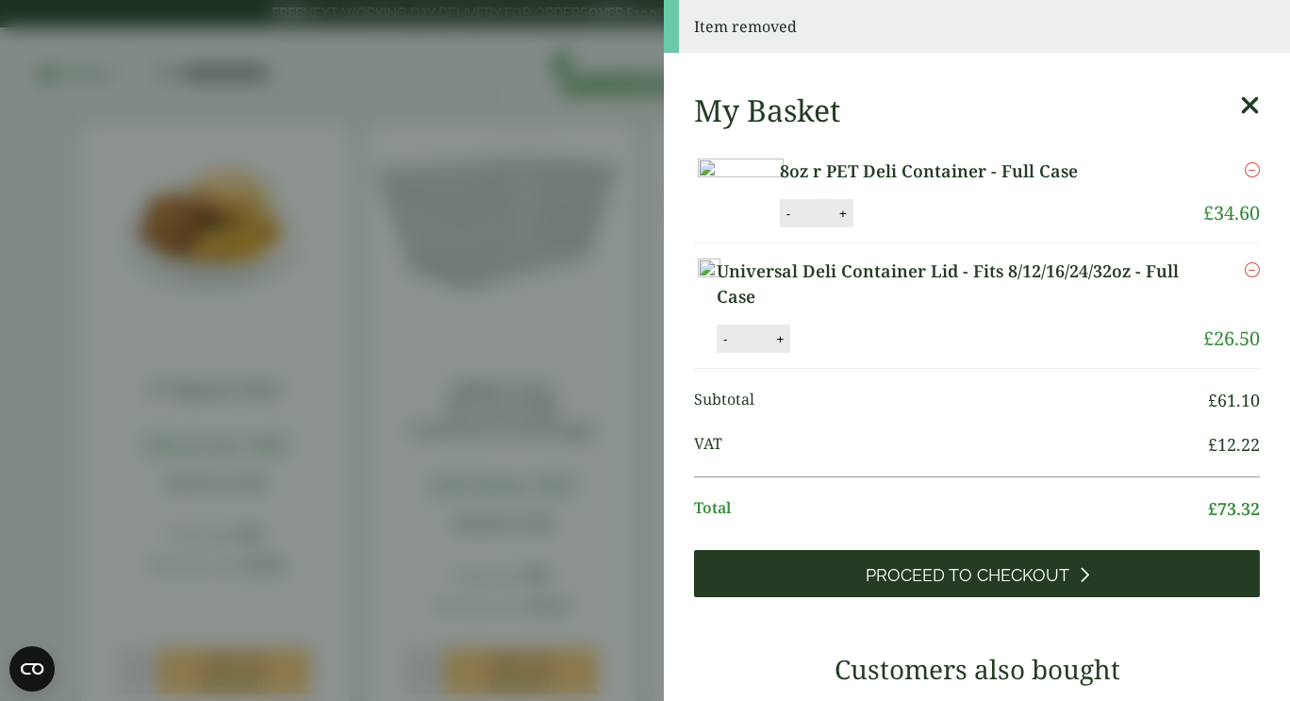
click at [1017, 586] on span "Proceed to Checkout" at bounding box center [968, 575] width 204 height 21
